Goal: Information Seeking & Learning: Learn about a topic

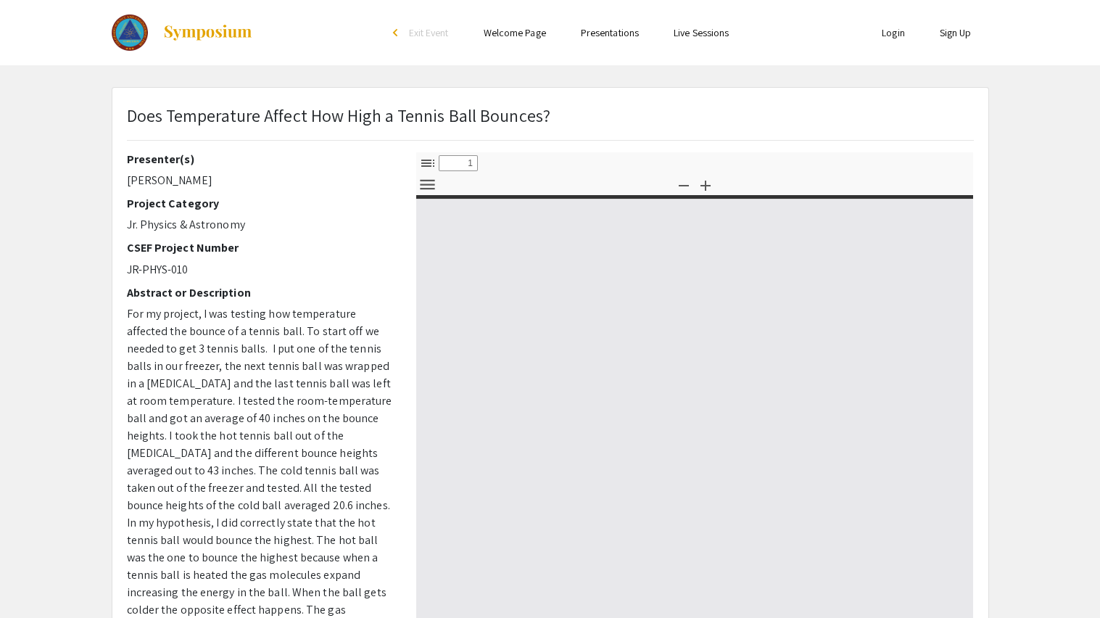
select select "custom"
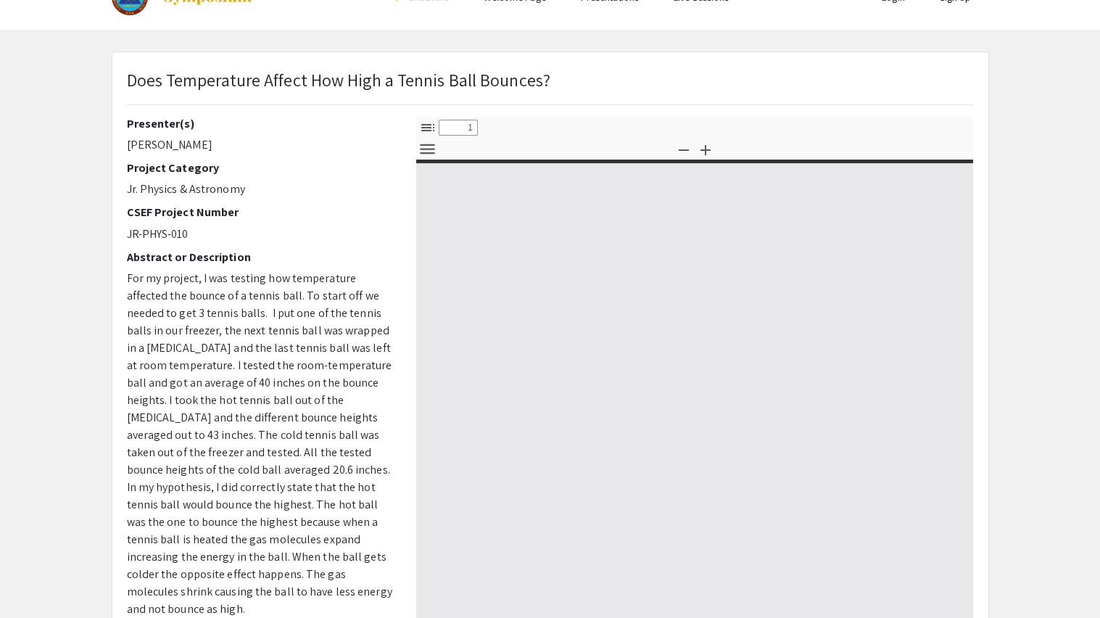
type input "0"
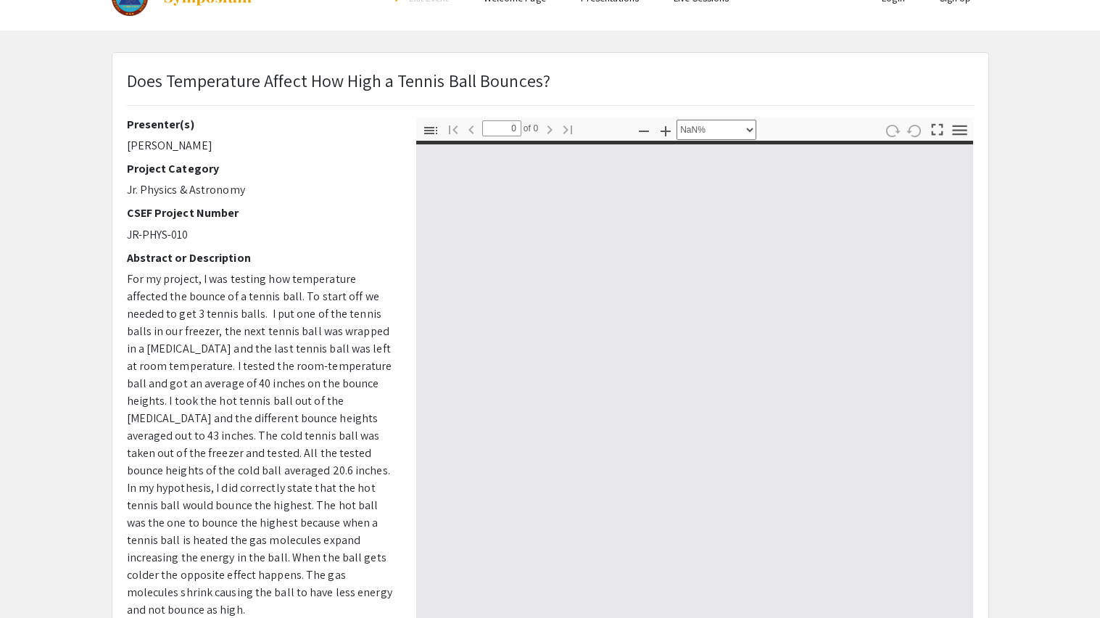
click at [246, 343] on span "For my project, I was testing how temperature affected the bounce of a tennis b…" at bounding box center [259, 444] width 265 height 346
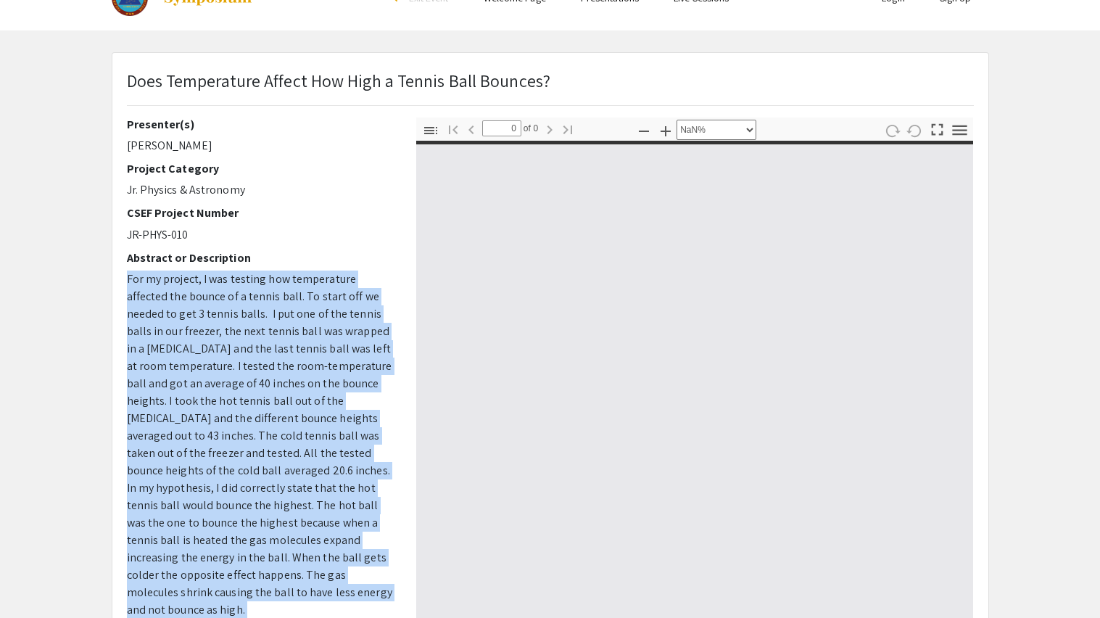
click at [246, 343] on span "For my project, I was testing how temperature affected the bounce of a tennis b…" at bounding box center [259, 444] width 265 height 346
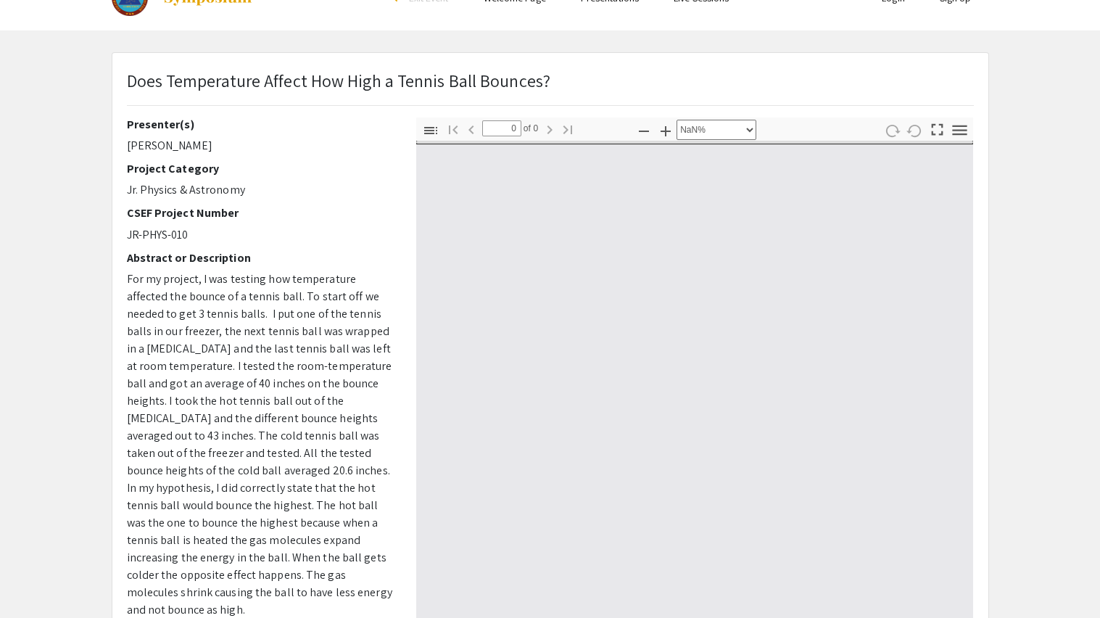
select select "auto"
type input "1"
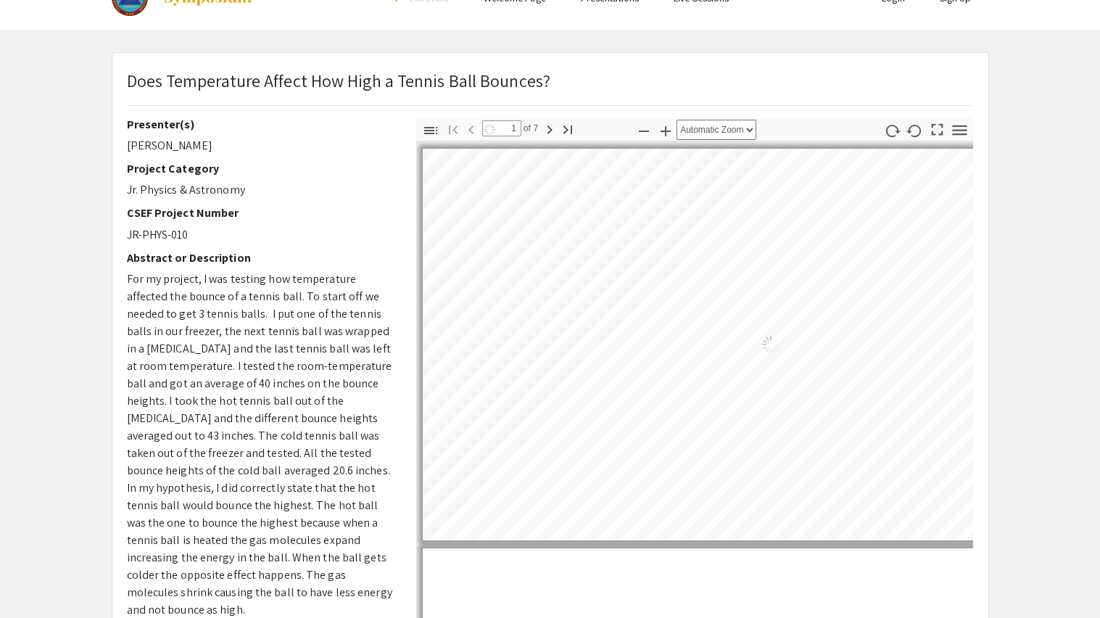
scroll to position [0, 0]
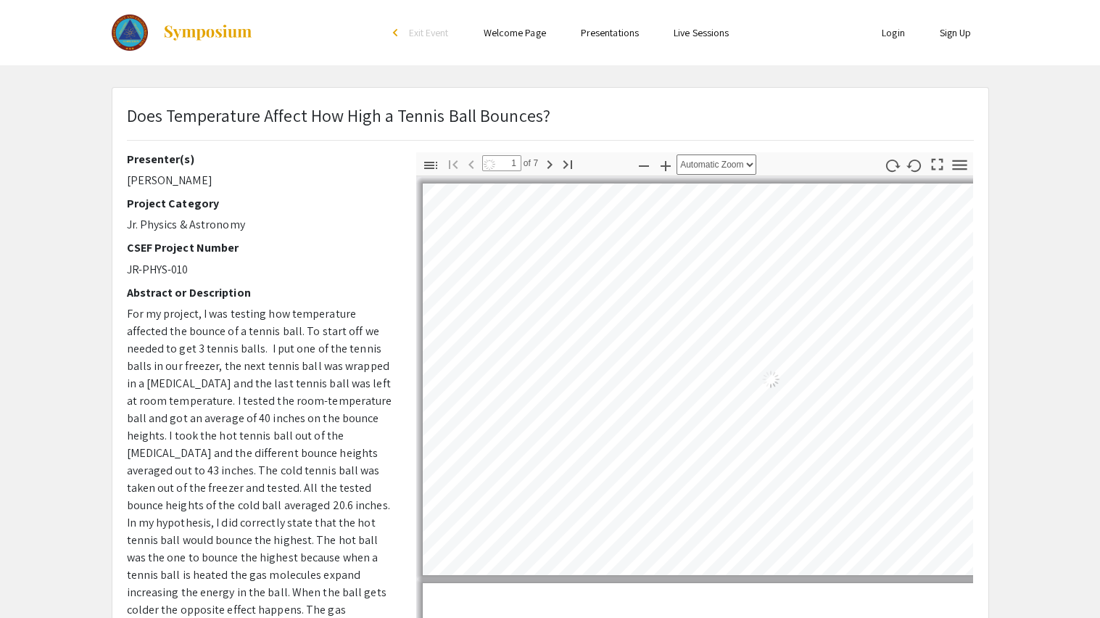
select select "auto"
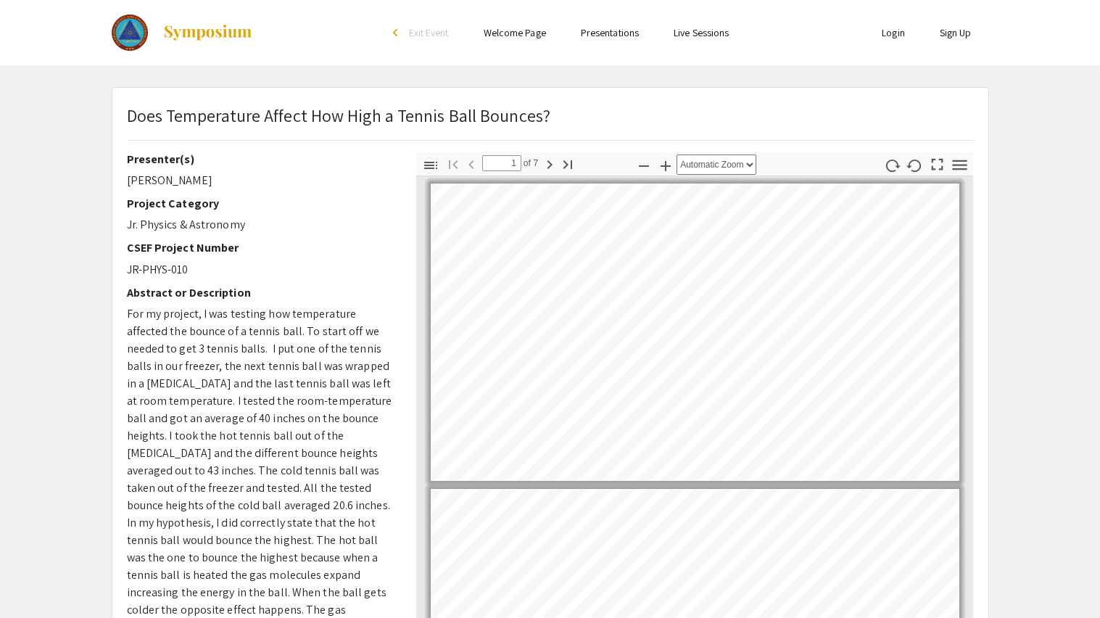
scroll to position [1, 0]
click at [246, 343] on span "For my project, I was testing how temperature affected the bounce of a tennis b…" at bounding box center [259, 479] width 265 height 346
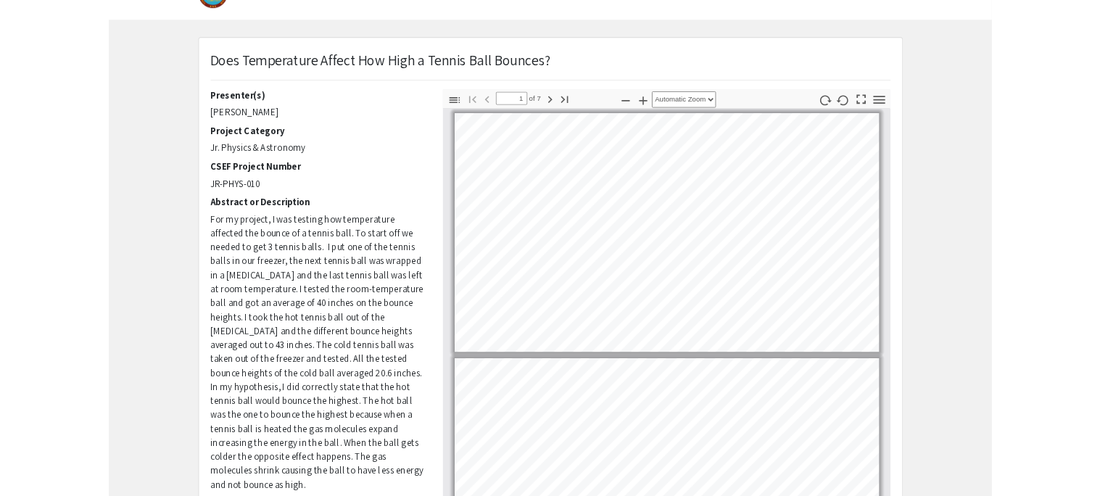
scroll to position [0, 0]
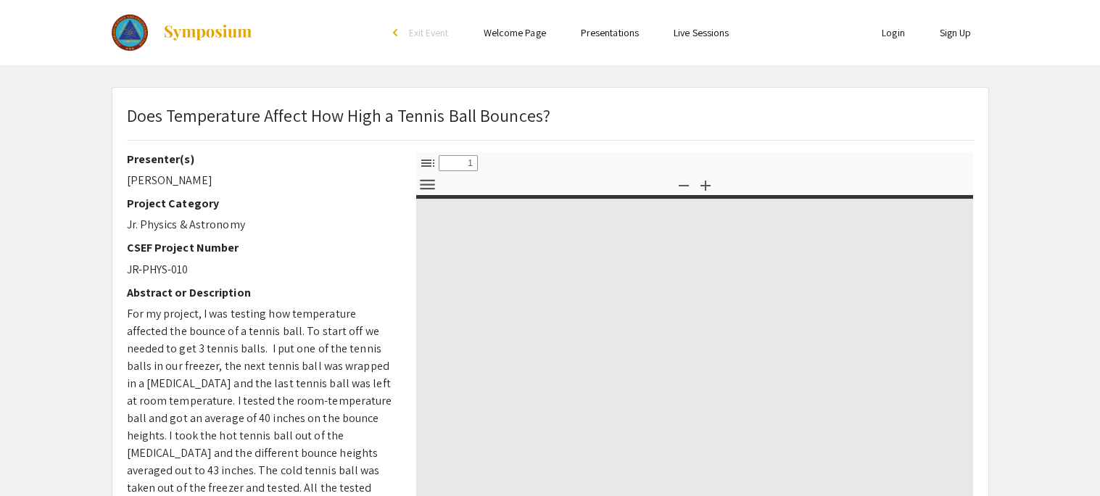
select select "custom"
type input "0"
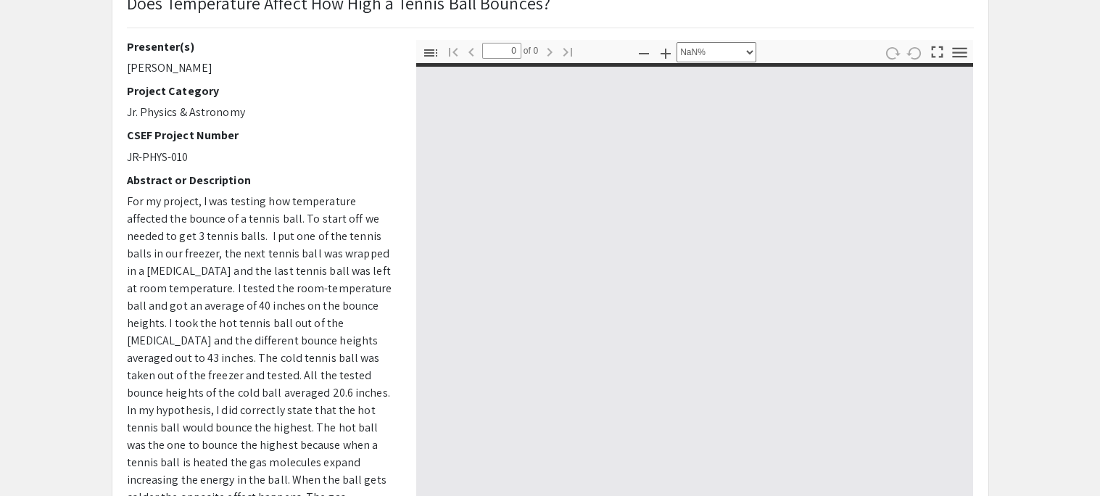
select select "auto"
type input "1"
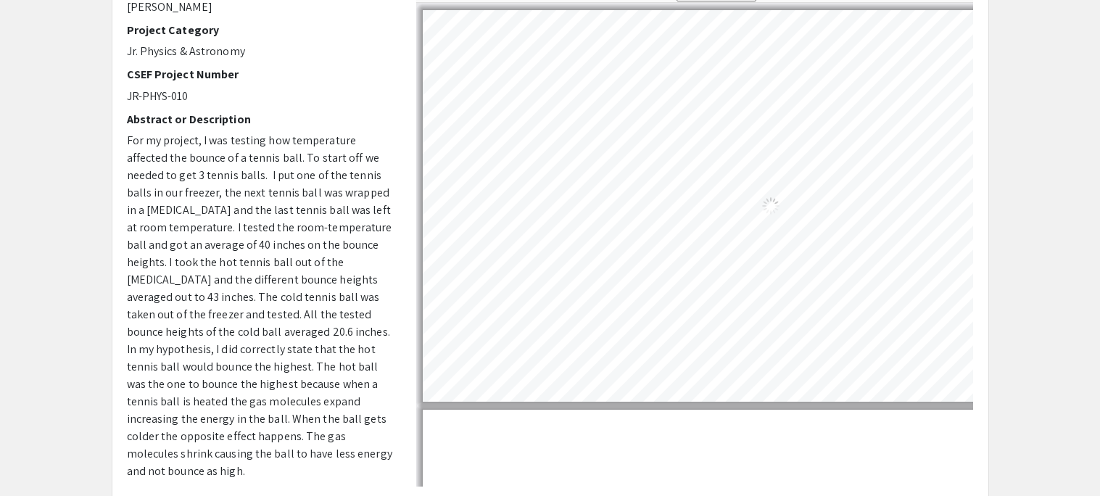
select select "auto"
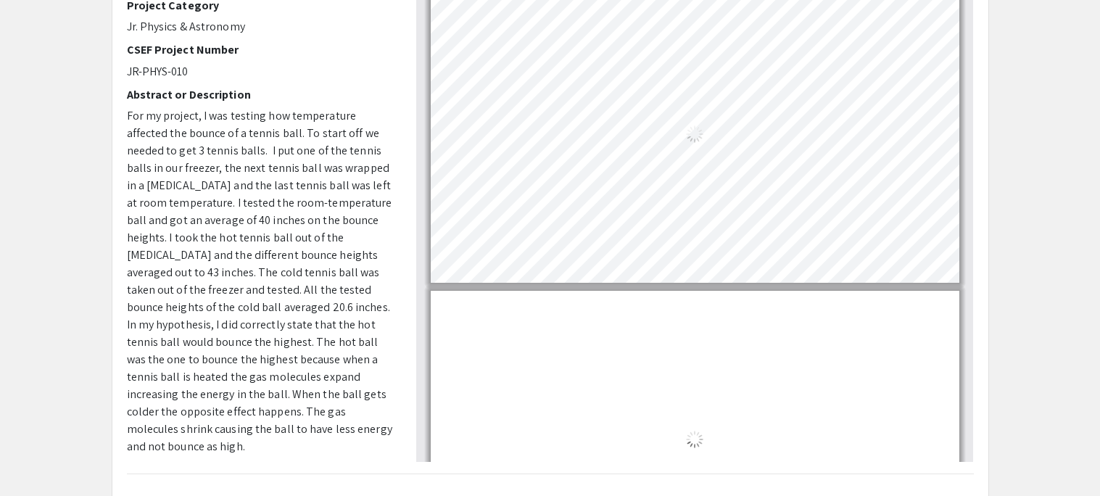
scroll to position [1, 0]
